Goal: Task Accomplishment & Management: Use online tool/utility

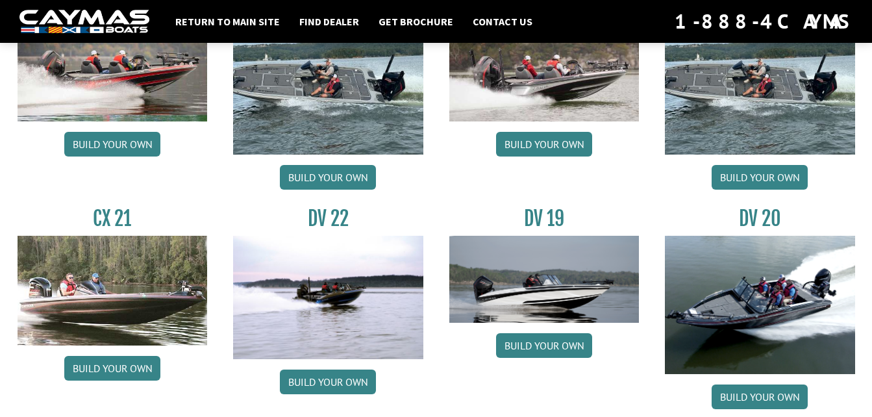
scroll to position [1303, 0]
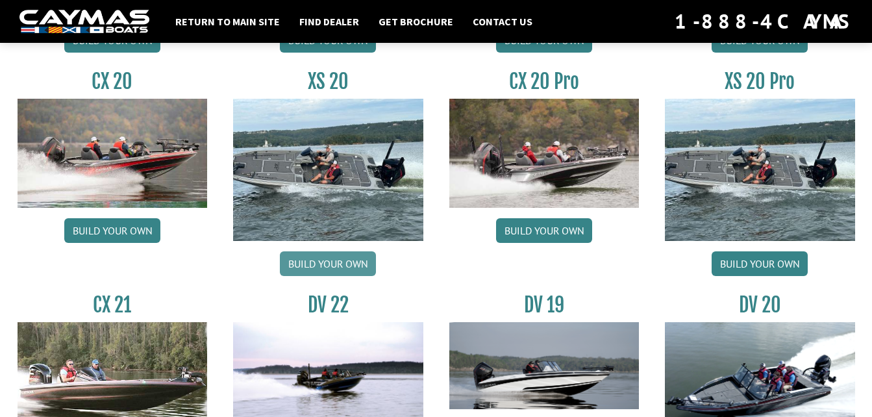
click at [324, 260] on link "Build your own" at bounding box center [328, 263] width 96 height 25
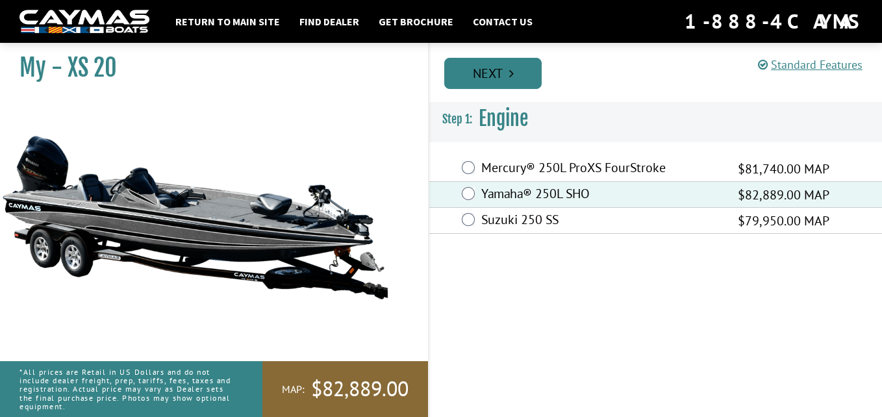
click at [515, 77] on link "Next" at bounding box center [492, 73] width 97 height 31
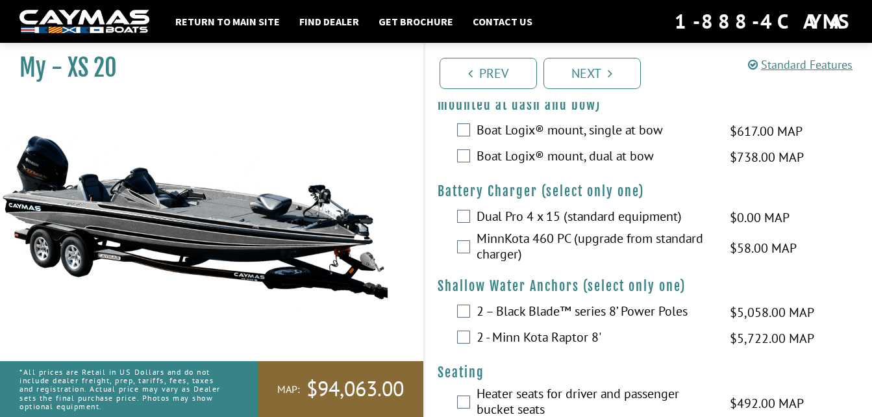
scroll to position [1441, 0]
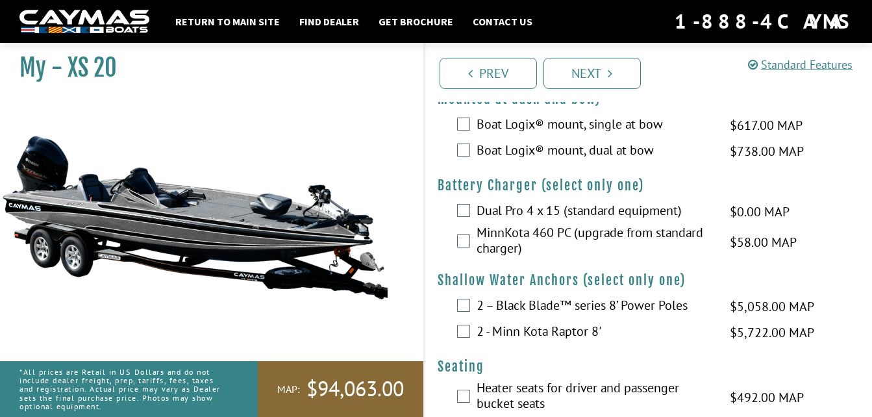
click at [468, 218] on div "Dual Pro 4 x 15 (standard equipment) $0.00 MAP $0.00 MSRP" at bounding box center [649, 212] width 448 height 26
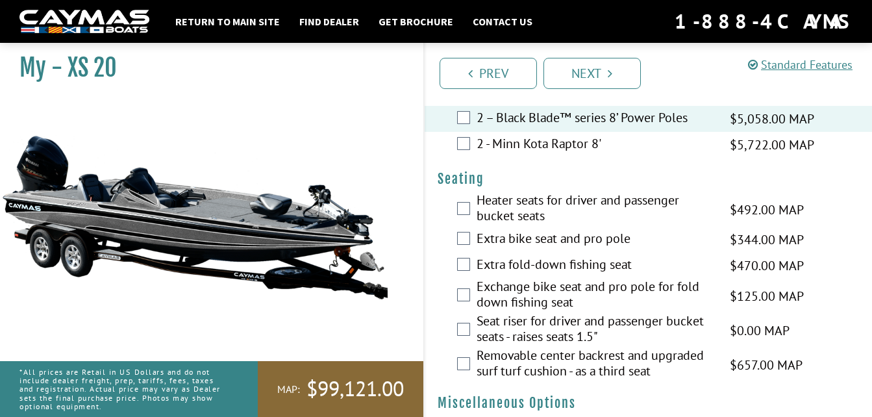
scroll to position [1630, 0]
click at [464, 216] on div "Heater seats for driver and passenger bucket seats $492.00 MAP $581.00 MSRP" at bounding box center [649, 209] width 448 height 34
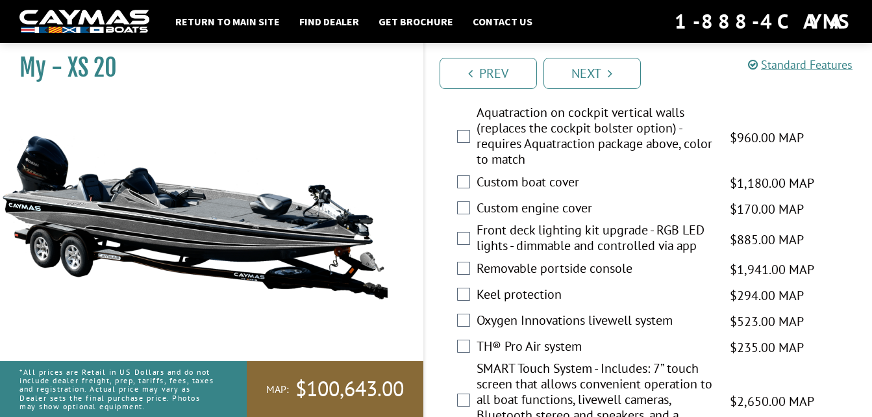
scroll to position [2097, 0]
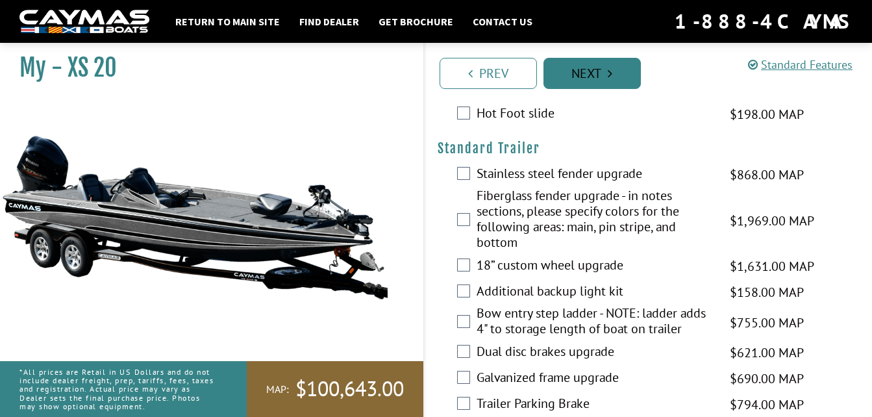
click at [576, 76] on link "Next" at bounding box center [592, 73] width 97 height 31
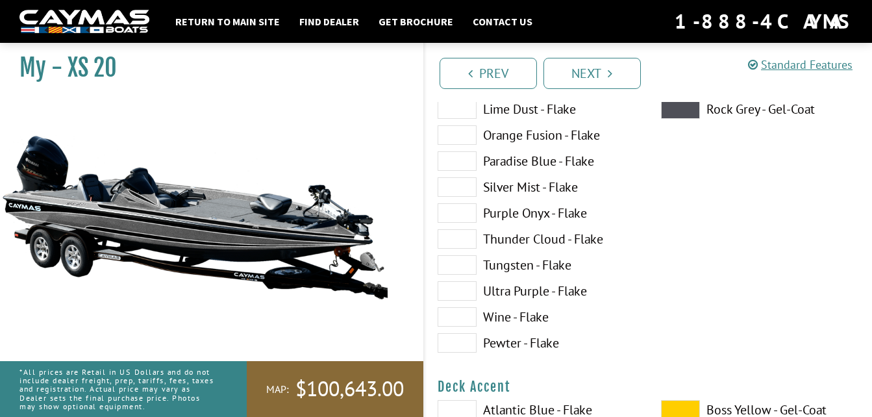
scroll to position [311, 0]
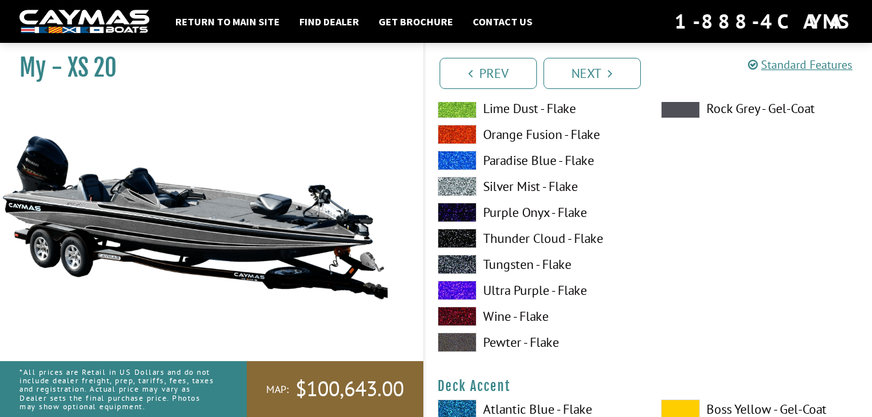
click at [465, 286] on span at bounding box center [457, 290] width 39 height 19
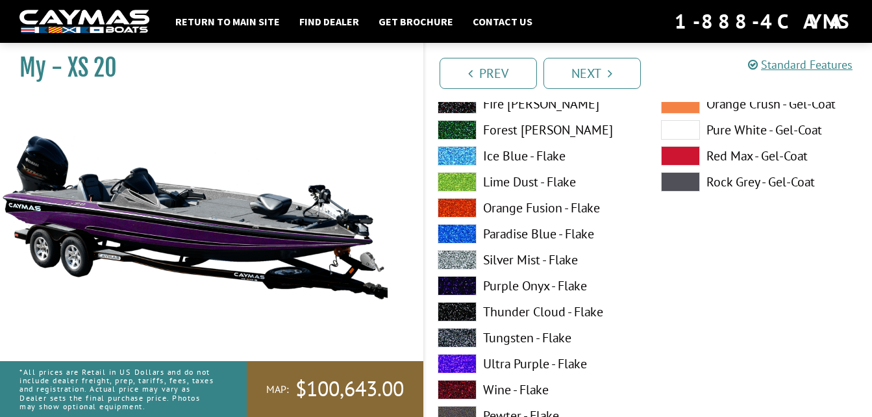
scroll to position [240, 0]
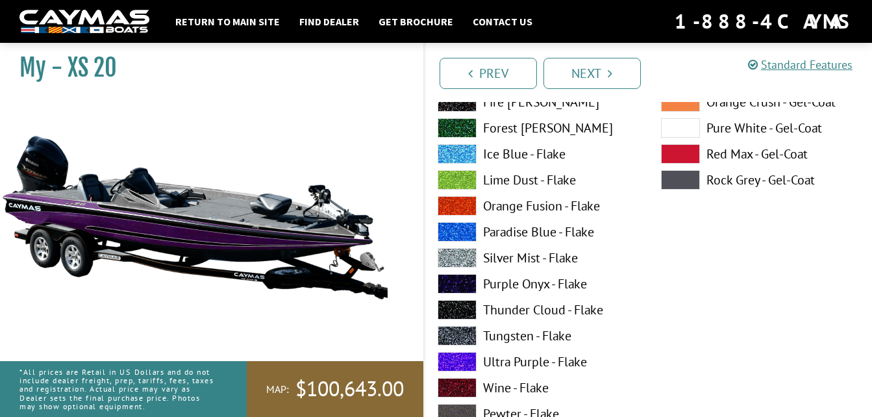
click at [466, 255] on span at bounding box center [457, 257] width 39 height 19
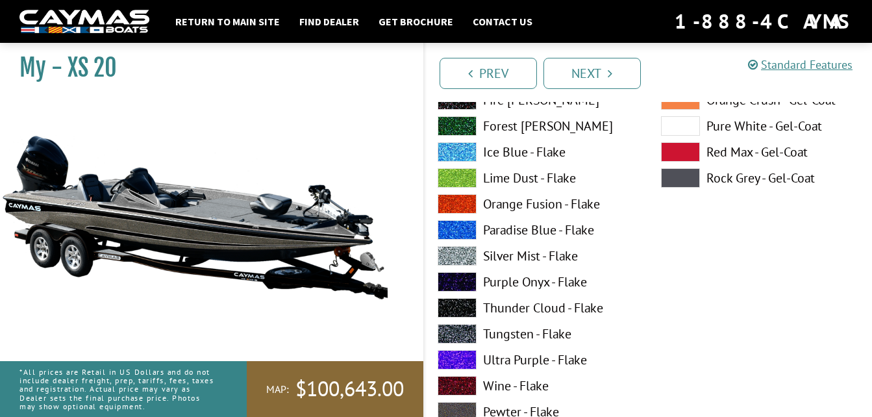
scroll to position [778, 0]
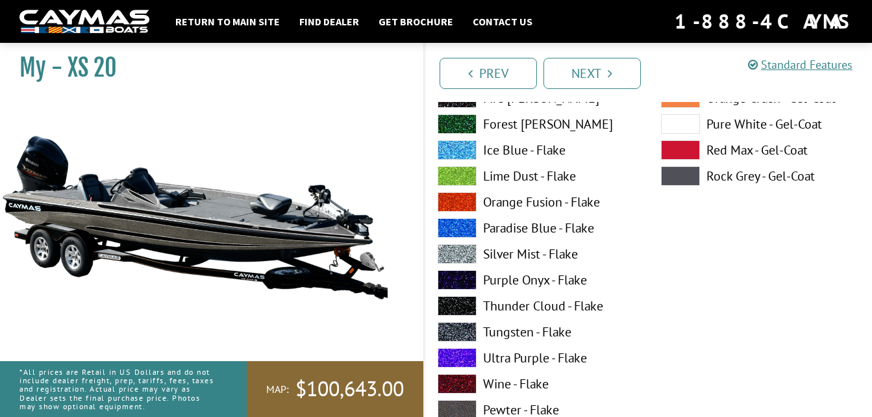
click at [462, 350] on span at bounding box center [457, 357] width 39 height 19
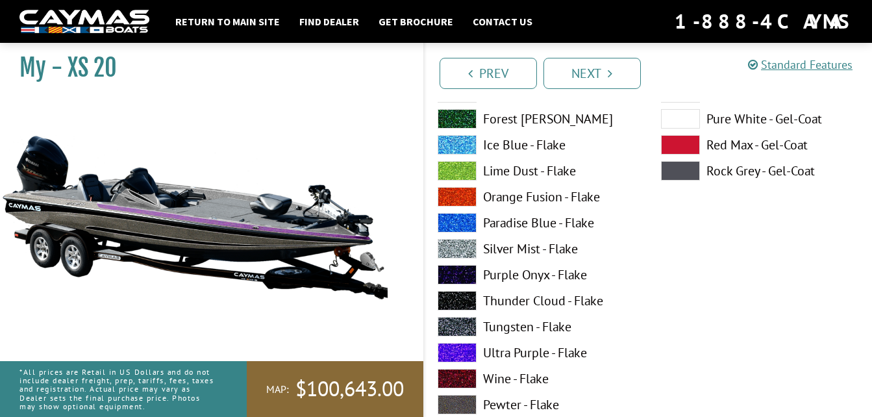
scroll to position [1319, 0]
click at [459, 249] on span at bounding box center [457, 247] width 39 height 19
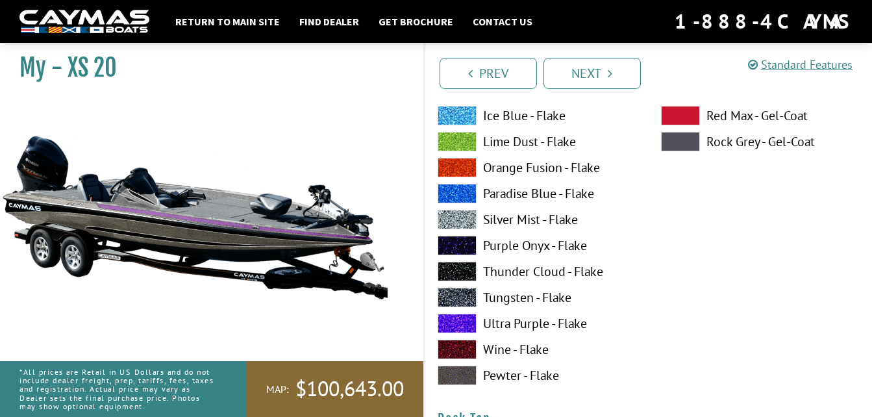
scroll to position [1348, 0]
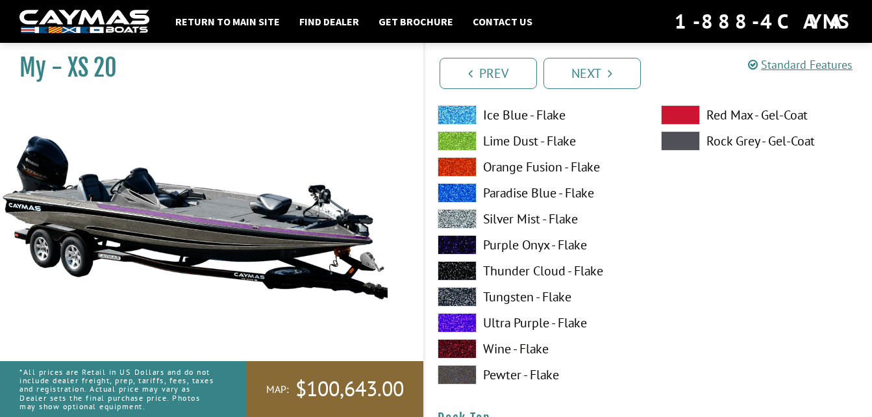
click at [459, 249] on span at bounding box center [457, 244] width 39 height 19
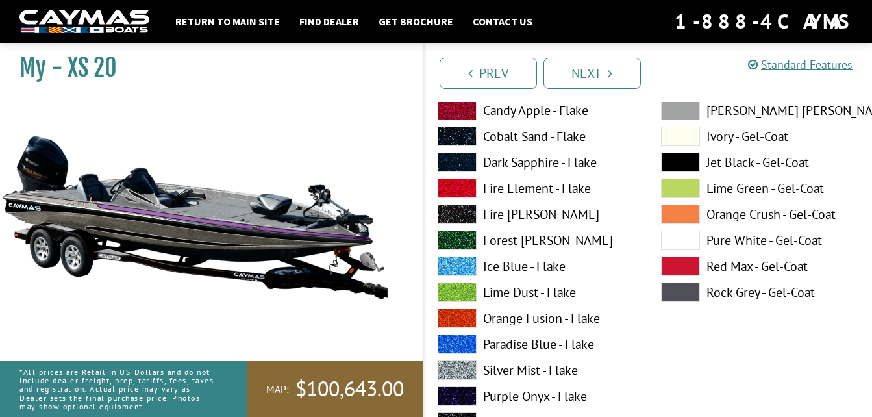
scroll to position [1895, 0]
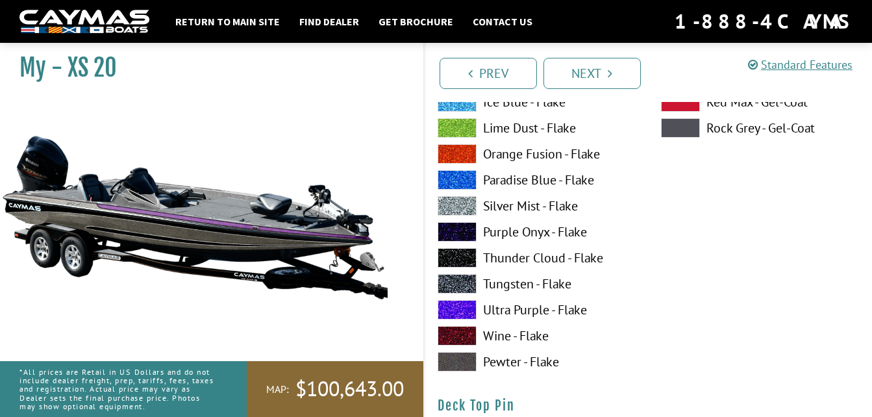
click at [456, 307] on span at bounding box center [457, 309] width 39 height 19
click at [466, 197] on span at bounding box center [457, 205] width 39 height 19
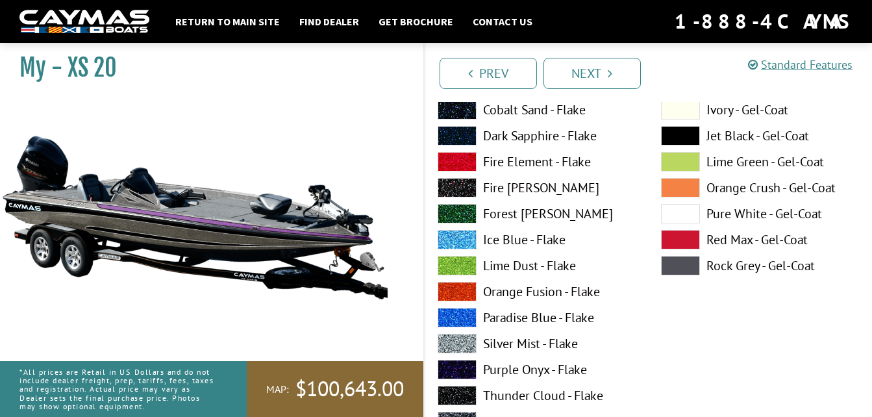
scroll to position [2293, 0]
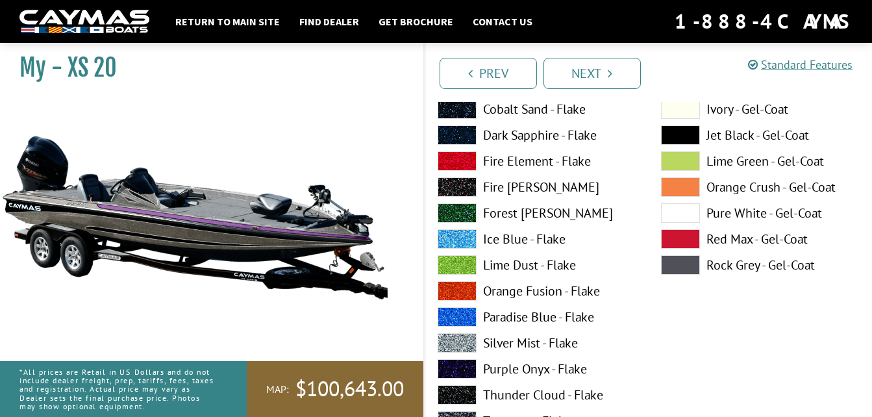
click at [464, 368] on span at bounding box center [457, 368] width 39 height 19
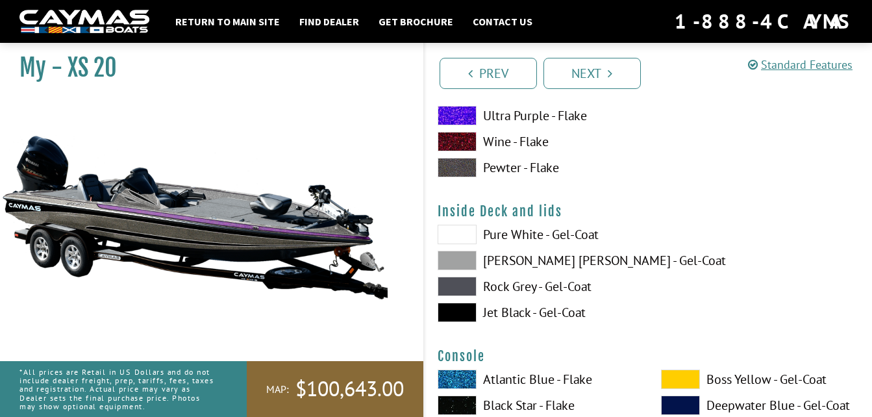
scroll to position [2628, 0]
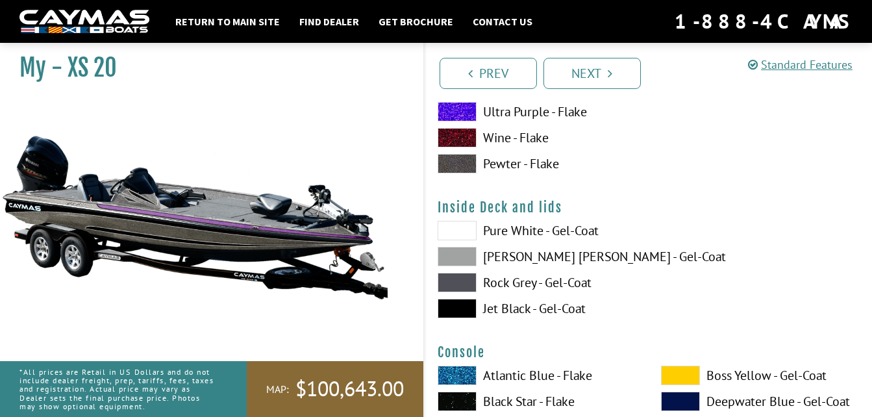
click at [467, 249] on span at bounding box center [457, 256] width 39 height 19
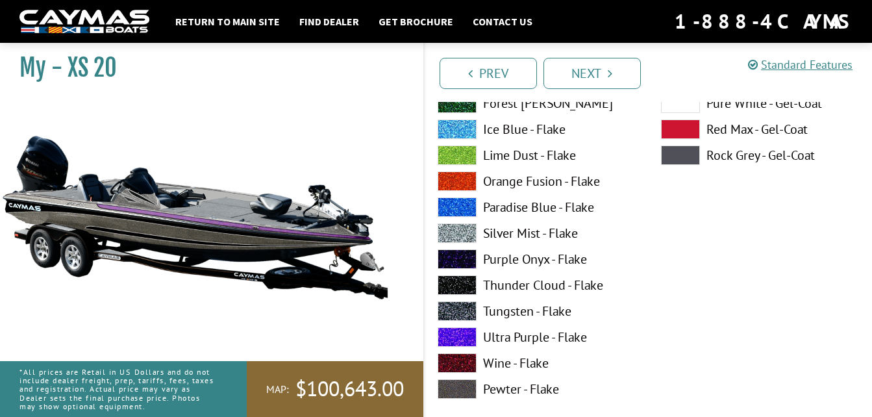
scroll to position [3083, 0]
click at [462, 223] on span at bounding box center [457, 232] width 39 height 19
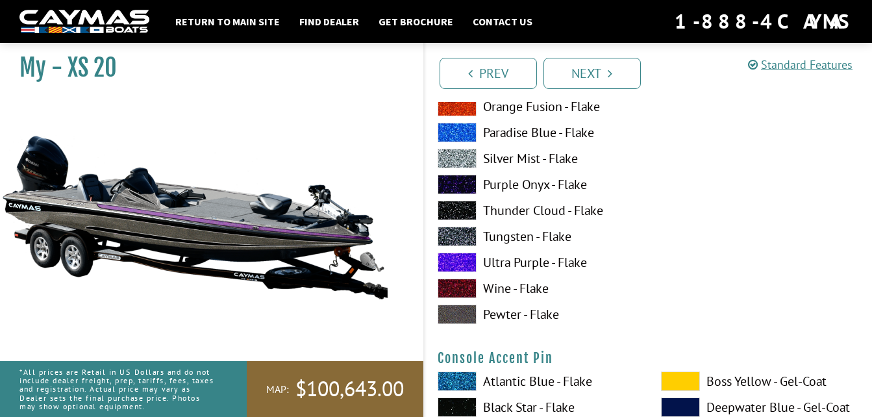
scroll to position [3693, 0]
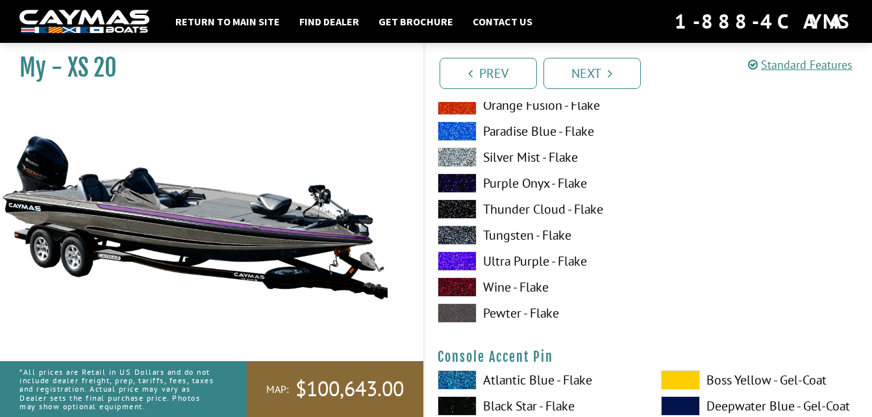
click at [464, 256] on span at bounding box center [457, 260] width 39 height 19
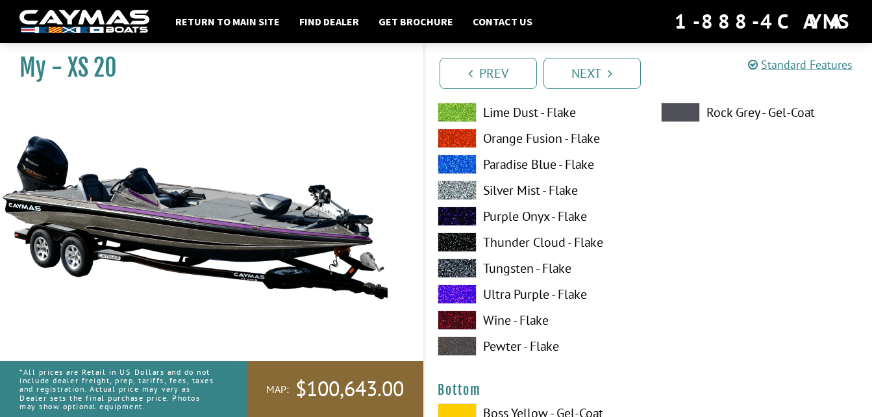
scroll to position [4195, 0]
click at [460, 216] on span at bounding box center [457, 215] width 39 height 19
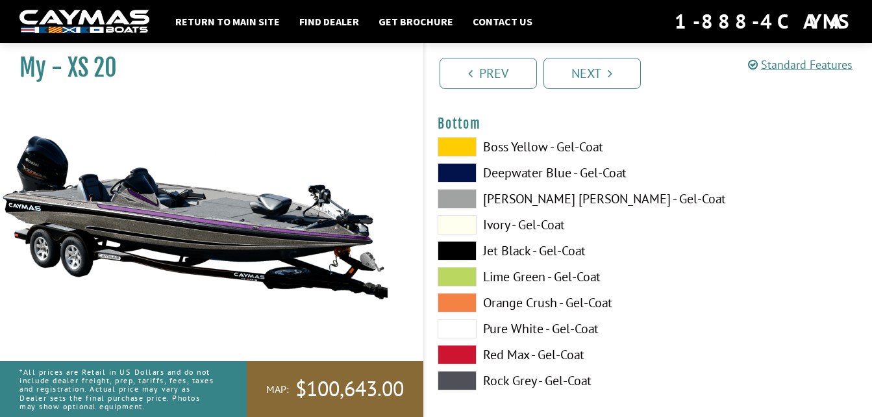
scroll to position [4444, 0]
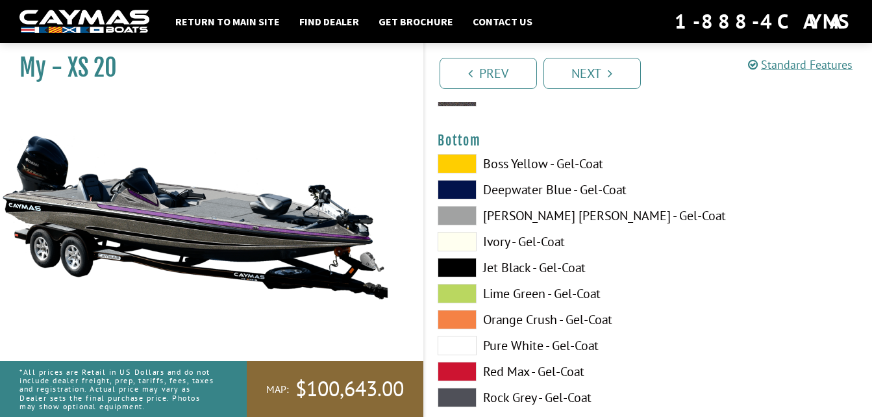
click at [459, 217] on span at bounding box center [457, 215] width 39 height 19
click at [469, 260] on span at bounding box center [457, 267] width 39 height 19
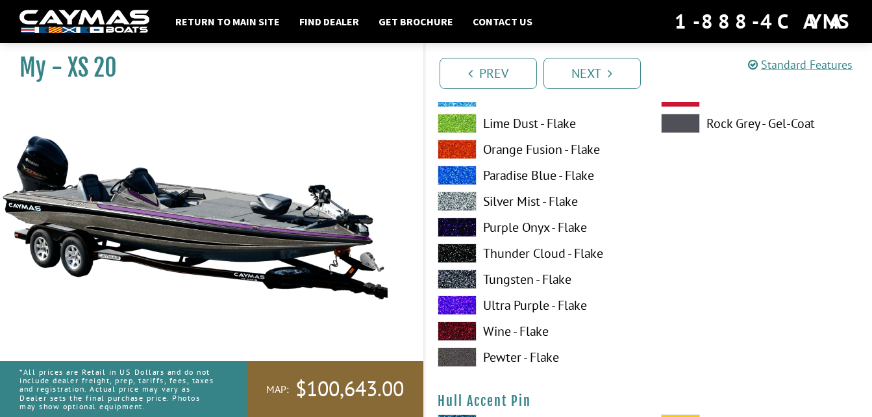
scroll to position [5033, 0]
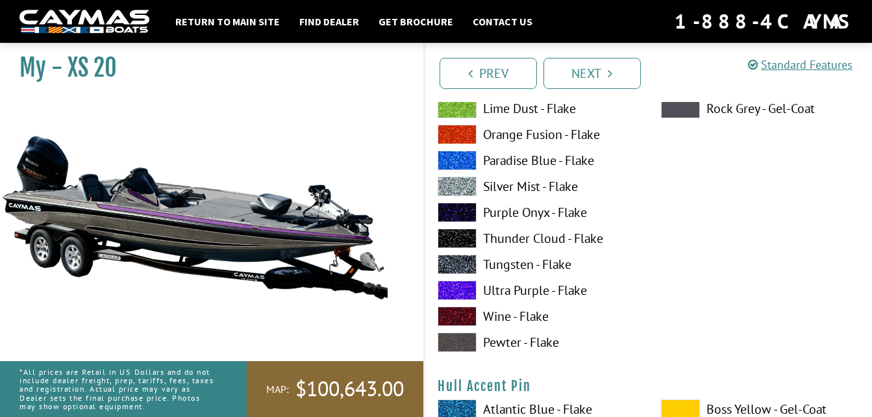
click at [468, 285] on span at bounding box center [457, 290] width 39 height 19
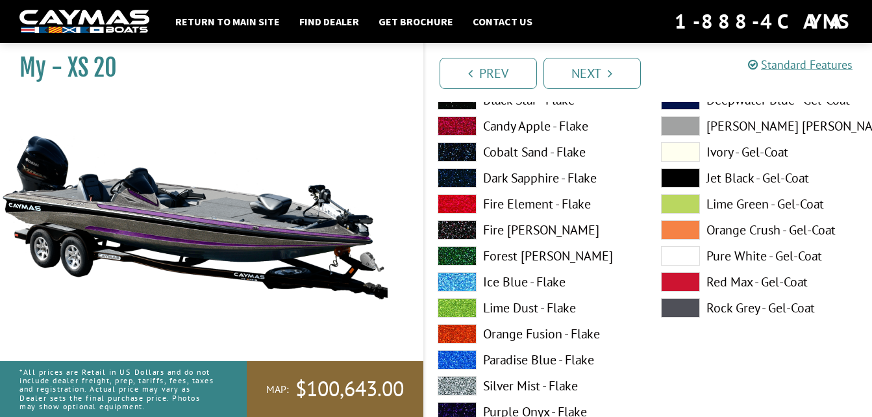
scroll to position [5543, 0]
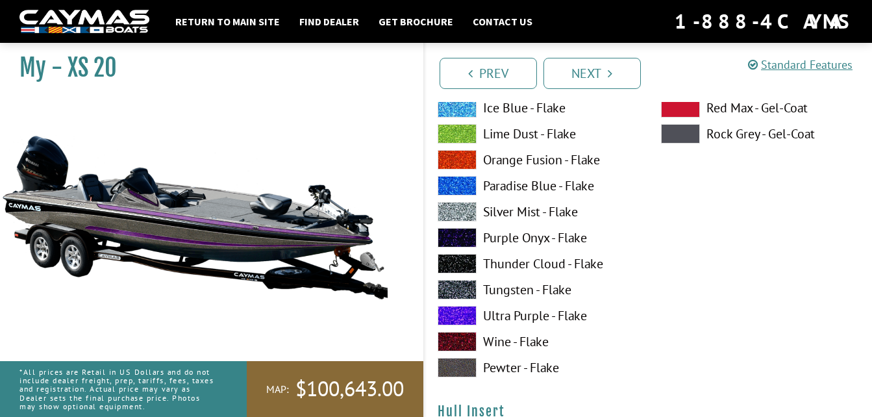
click at [463, 237] on span at bounding box center [457, 237] width 39 height 19
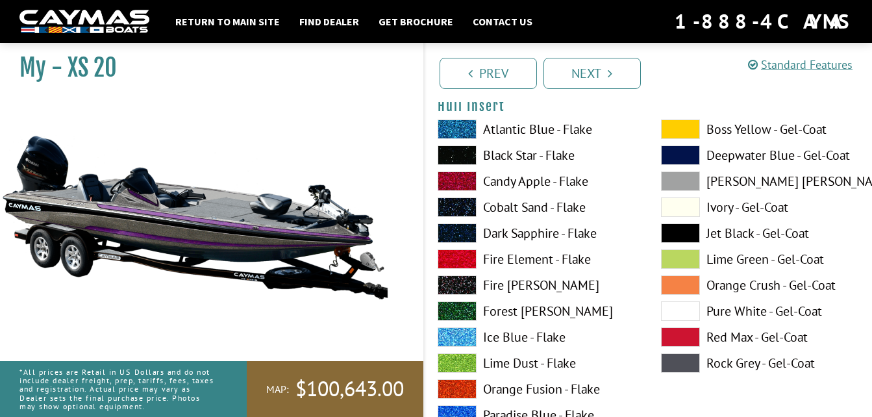
scroll to position [5990, 0]
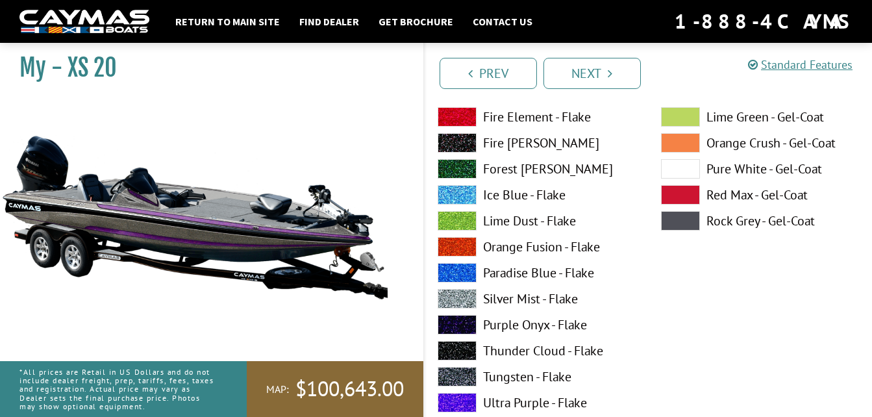
click at [459, 315] on span at bounding box center [457, 324] width 39 height 19
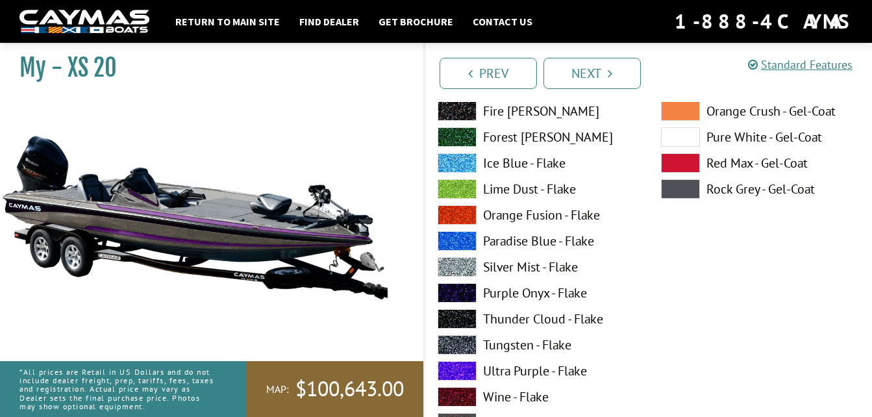
scroll to position [6025, 0]
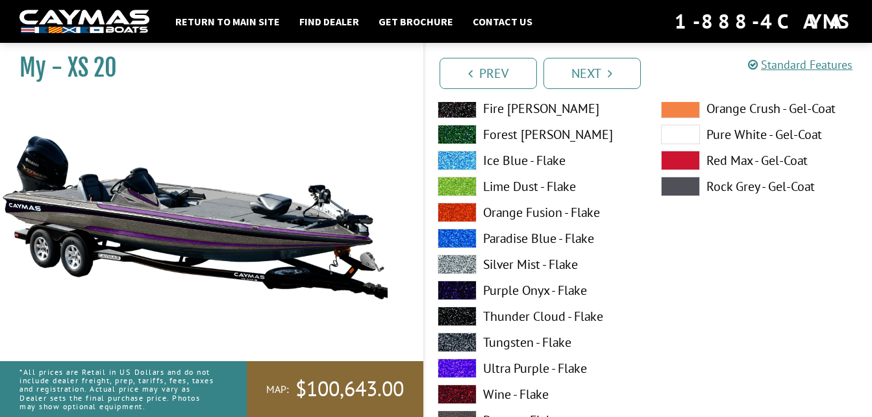
click at [457, 362] on span at bounding box center [457, 368] width 39 height 19
click at [462, 361] on span at bounding box center [457, 368] width 39 height 19
click at [465, 291] on span at bounding box center [457, 290] width 39 height 19
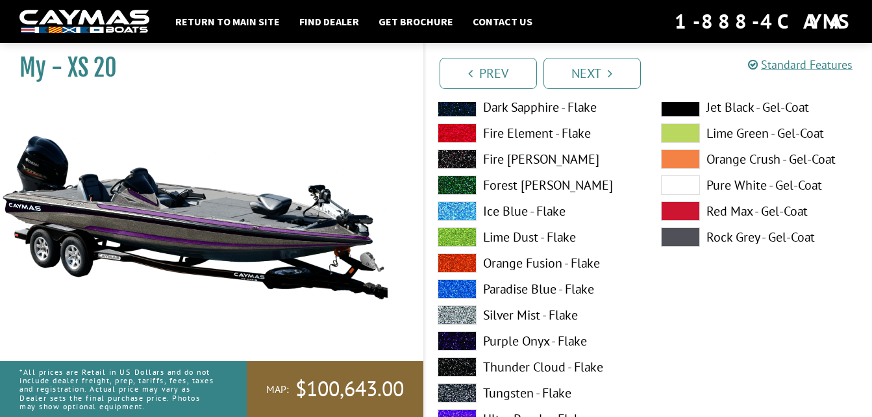
scroll to position [6587, 0]
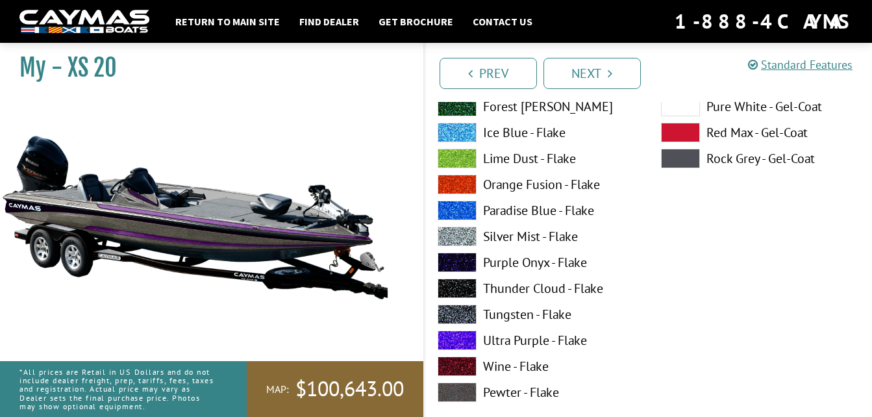
click at [466, 332] on span at bounding box center [457, 340] width 39 height 19
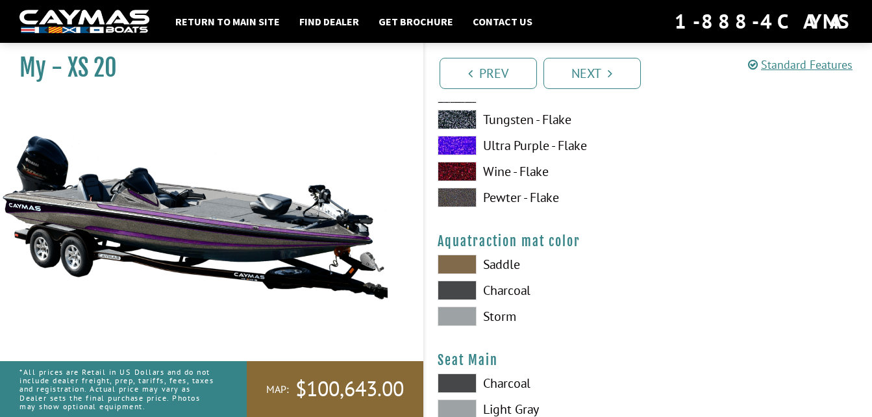
scroll to position [6783, 0]
click at [465, 318] on span at bounding box center [457, 315] width 39 height 19
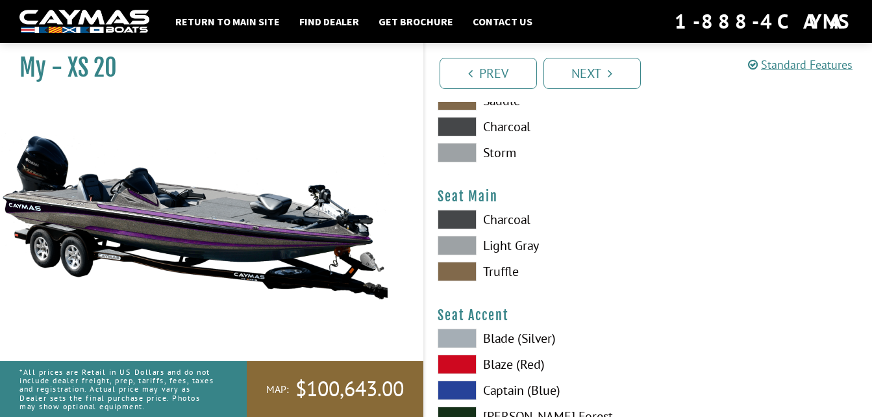
scroll to position [6957, 0]
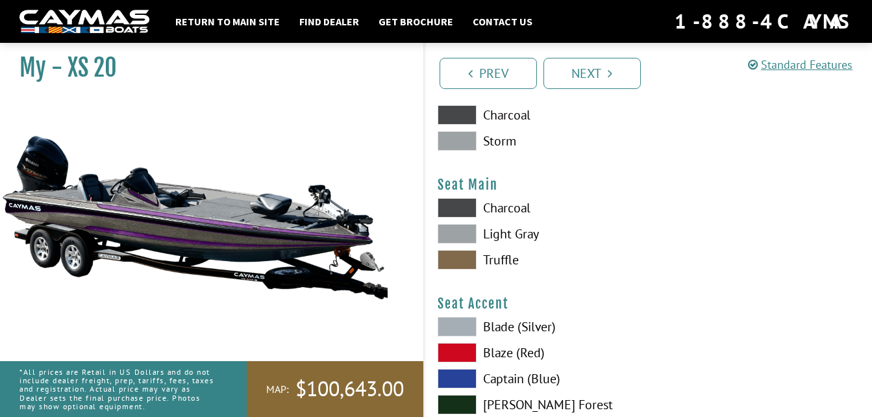
click at [468, 231] on span at bounding box center [457, 233] width 39 height 19
click at [460, 258] on span at bounding box center [457, 259] width 39 height 19
click at [470, 228] on span at bounding box center [457, 233] width 39 height 19
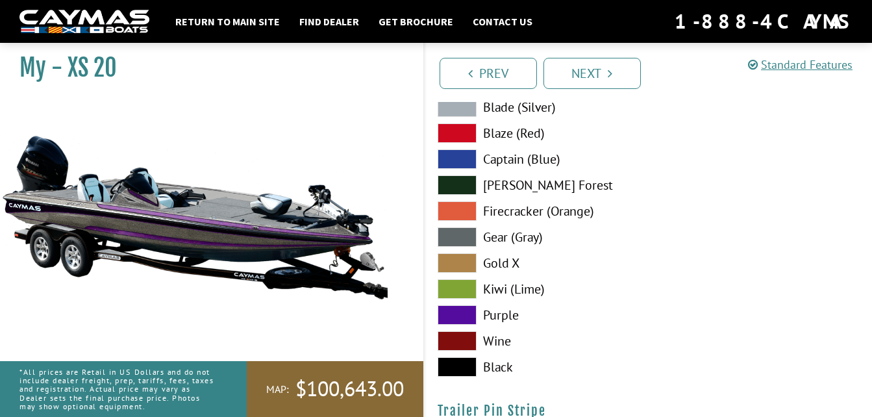
scroll to position [7188, 0]
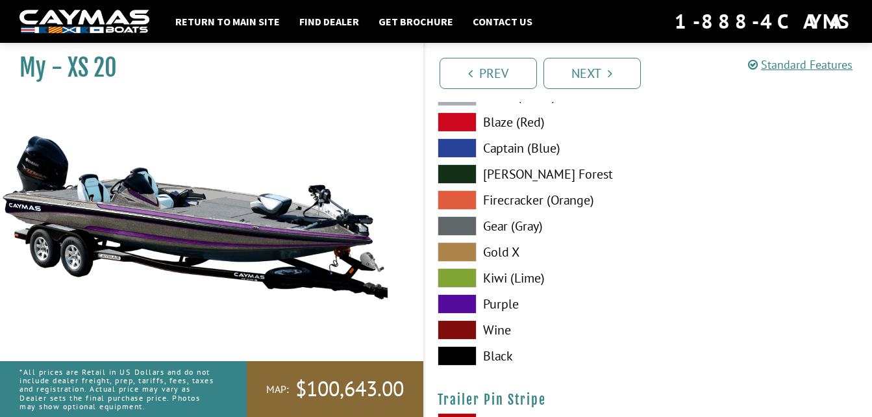
click at [462, 300] on span at bounding box center [457, 303] width 39 height 19
drag, startPoint x: 462, startPoint y: 300, endPoint x: 577, endPoint y: 305, distance: 115.1
click at [577, 305] on label "Purple" at bounding box center [537, 303] width 198 height 19
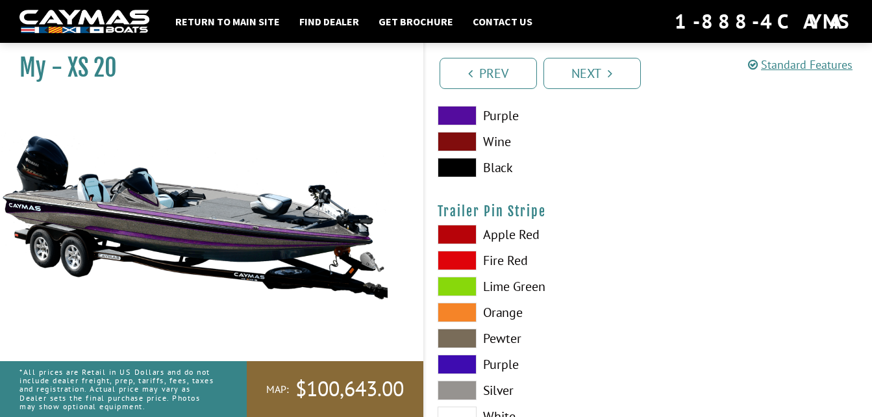
scroll to position [7473, 0]
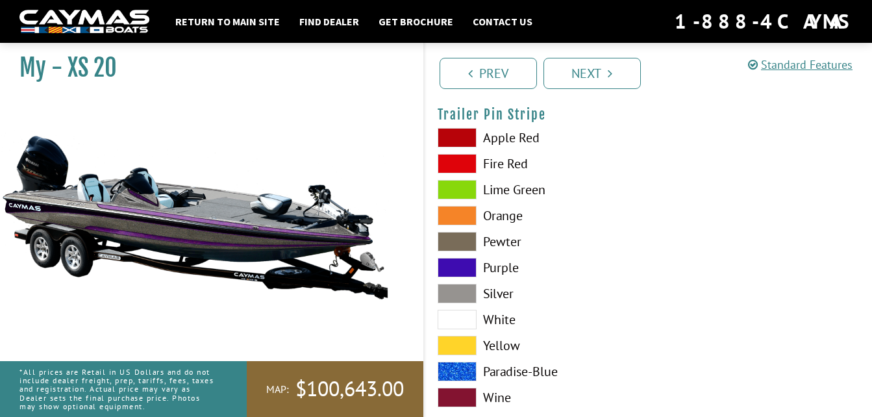
click at [464, 262] on span at bounding box center [457, 267] width 39 height 19
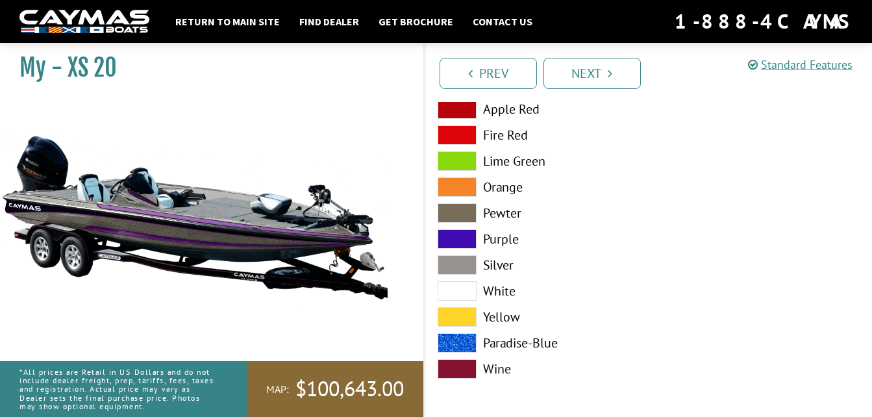
click at [234, 235] on img at bounding box center [195, 217] width 390 height 236
